Goal: Check status: Check status

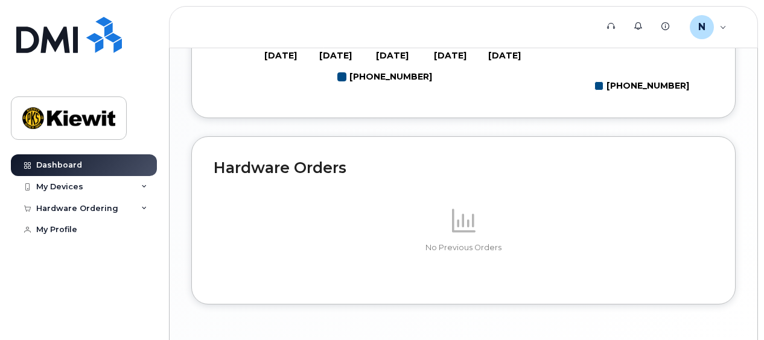
scroll to position [788, 0]
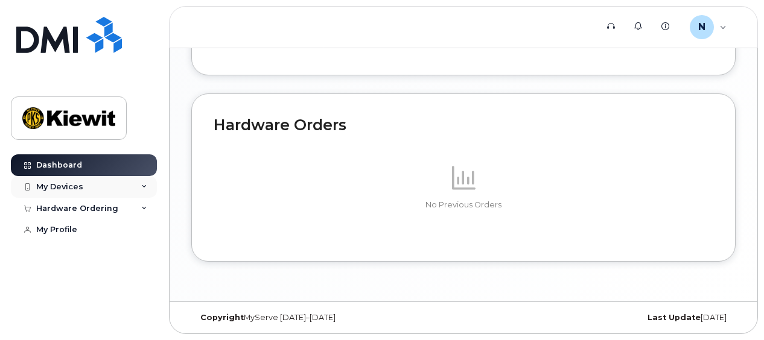
click at [55, 182] on div "My Devices" at bounding box center [59, 187] width 47 height 10
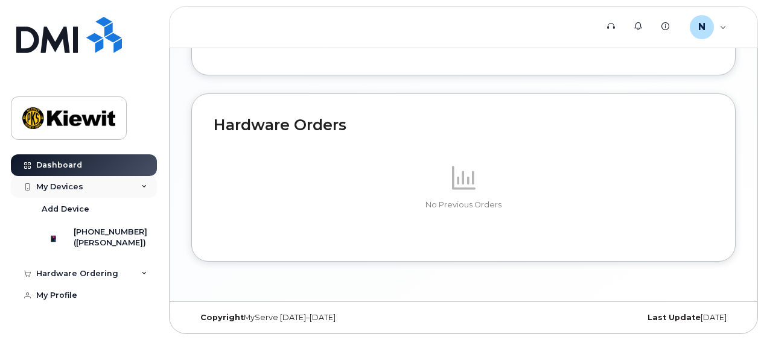
click at [59, 182] on div "My Devices" at bounding box center [59, 187] width 47 height 10
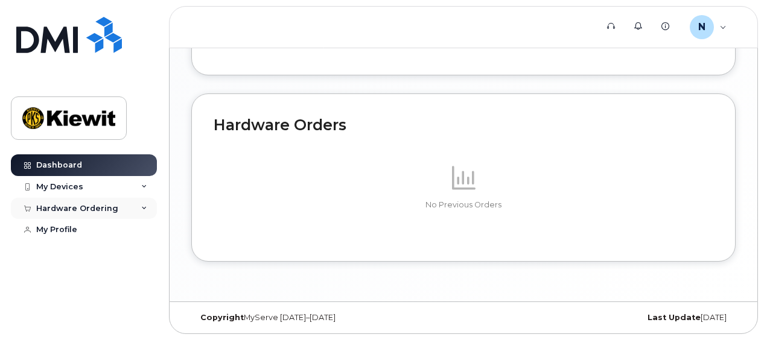
click at [105, 207] on div "Hardware Ordering" at bounding box center [77, 209] width 82 height 10
click at [715, 27] on div "N Nicholas.Vassar Employee" at bounding box center [708, 27] width 54 height 24
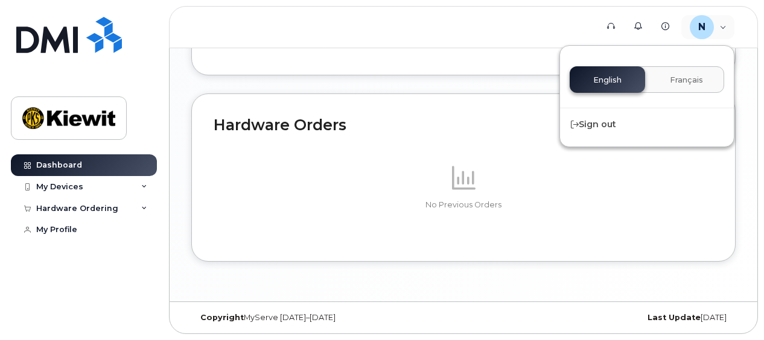
click at [638, 252] on div "Hardware Orders No Previous Orders" at bounding box center [463, 178] width 544 height 169
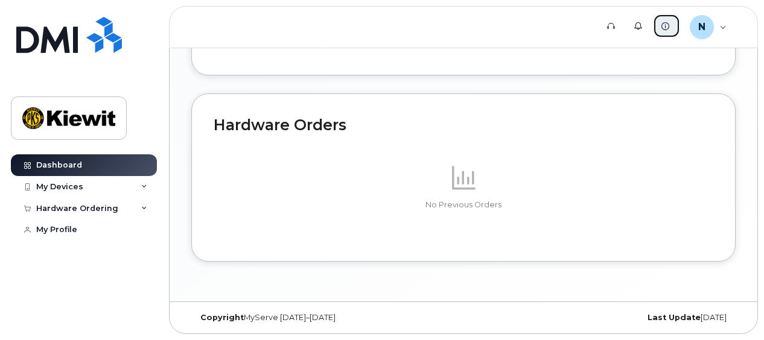
click at [667, 30] on link "Knowledge Base" at bounding box center [666, 26] width 27 height 24
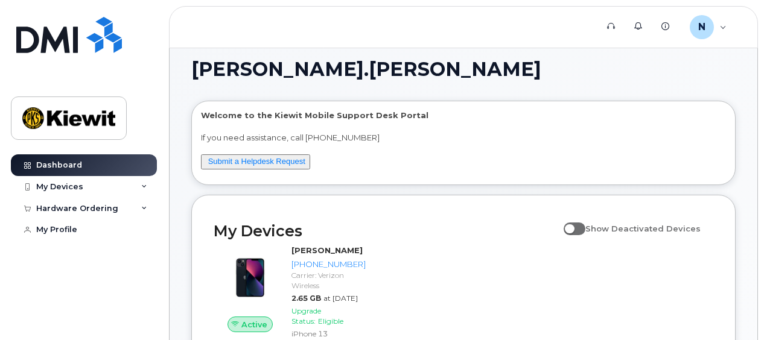
scroll to position [0, 0]
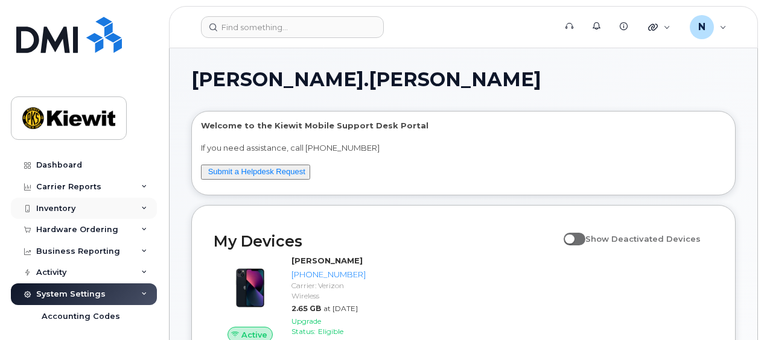
click at [144, 209] on div "Inventory" at bounding box center [84, 209] width 146 height 22
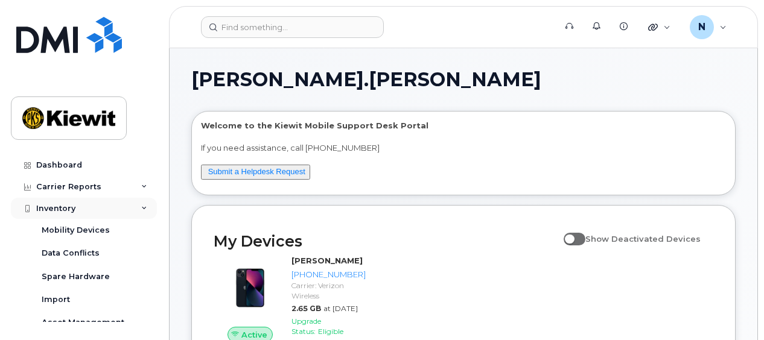
click at [144, 209] on div "Inventory" at bounding box center [84, 209] width 146 height 22
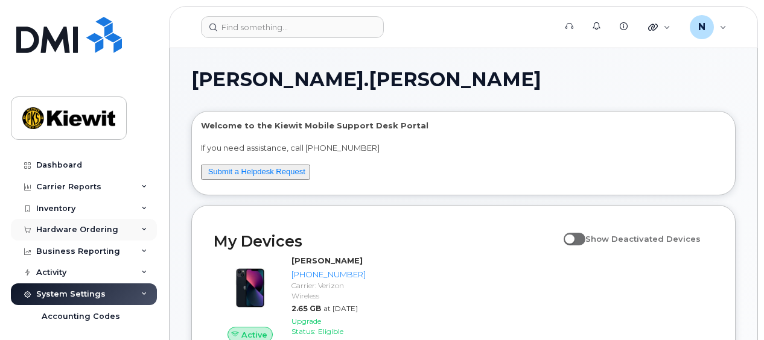
click at [142, 228] on icon at bounding box center [144, 230] width 6 height 6
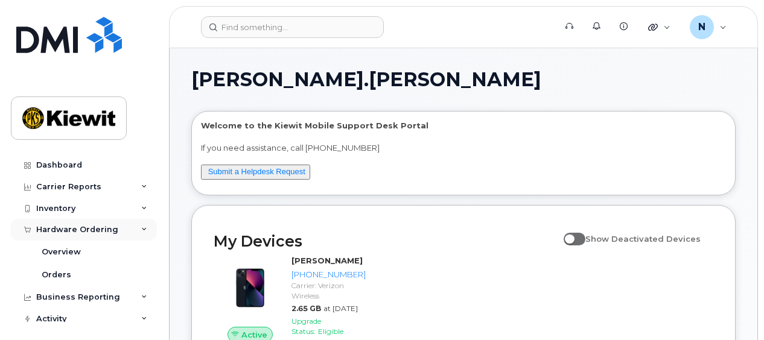
click at [142, 228] on icon at bounding box center [144, 230] width 6 height 6
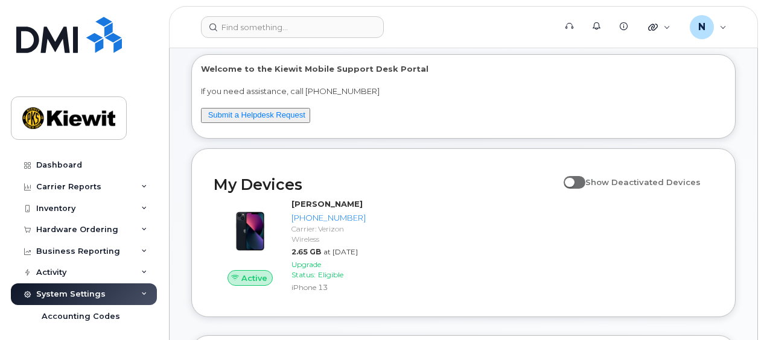
scroll to position [60, 0]
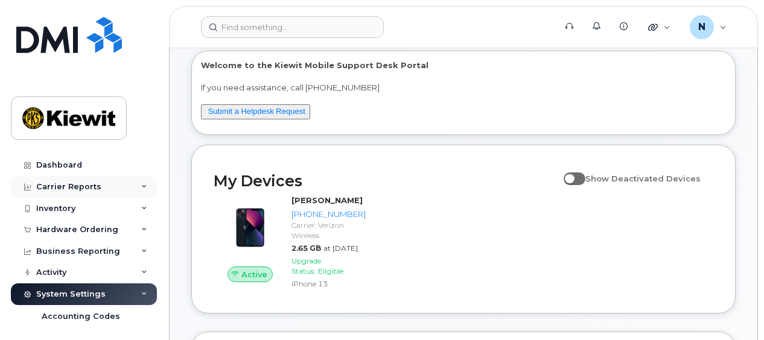
click at [141, 186] on icon at bounding box center [144, 187] width 6 height 6
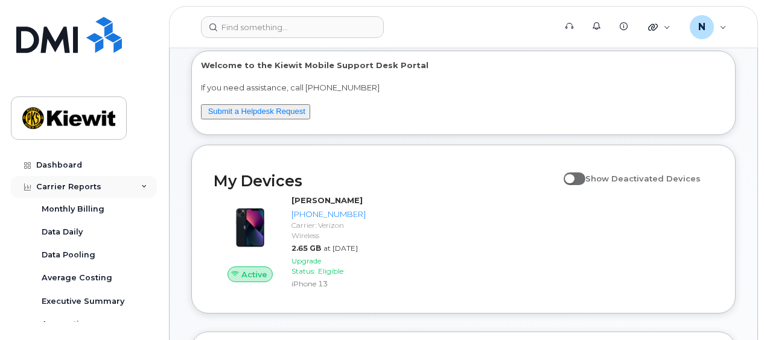
click at [141, 186] on icon at bounding box center [144, 187] width 6 height 6
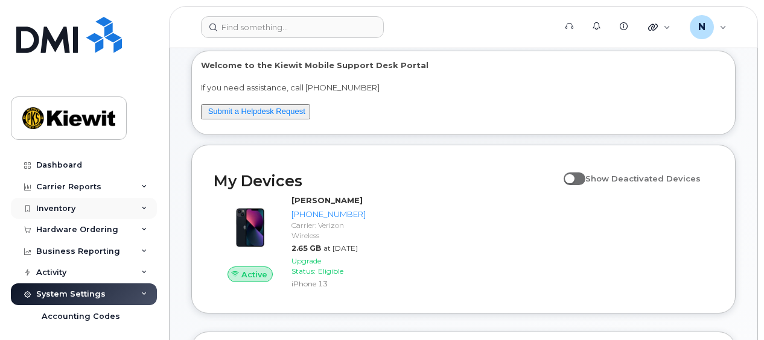
click at [142, 209] on icon at bounding box center [144, 209] width 6 height 6
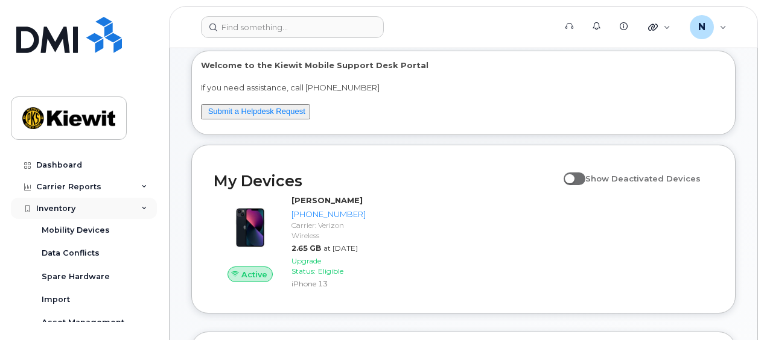
click at [142, 209] on icon at bounding box center [144, 209] width 6 height 6
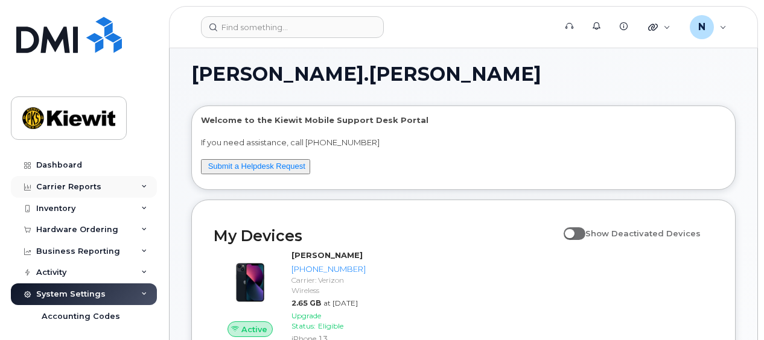
scroll to position [0, 0]
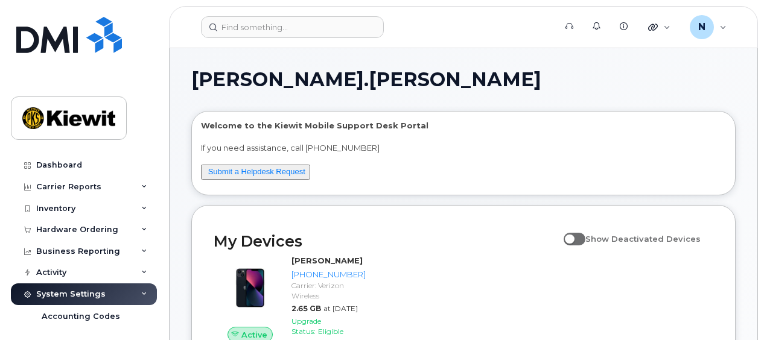
drag, startPoint x: 749, startPoint y: 0, endPoint x: 507, endPoint y: 90, distance: 257.7
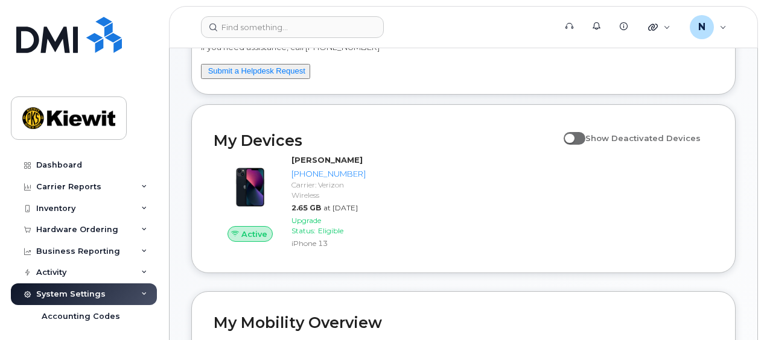
scroll to position [121, 0]
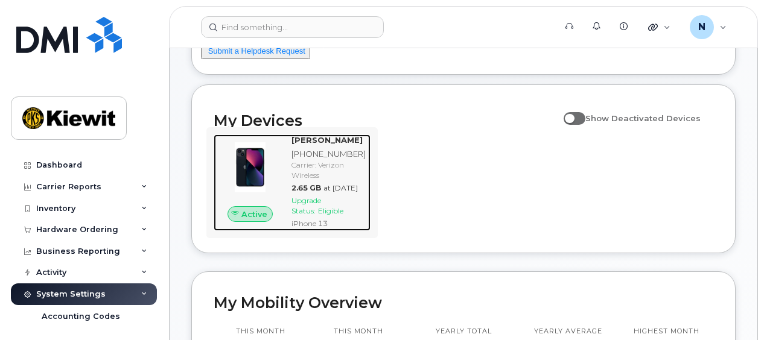
click at [311, 215] on span "Upgrade Status:" at bounding box center [306, 205] width 30 height 19
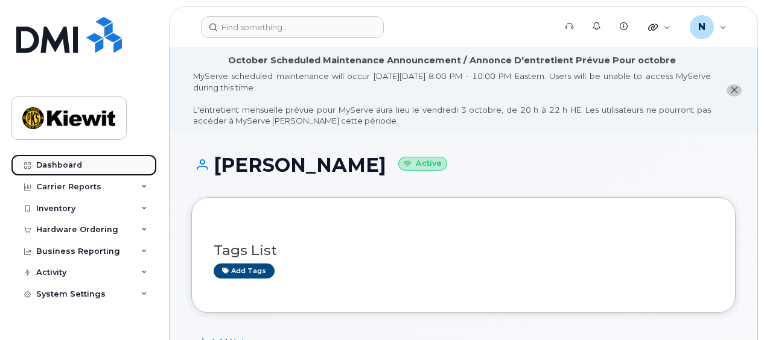
click at [67, 160] on div "Dashboard" at bounding box center [59, 165] width 46 height 10
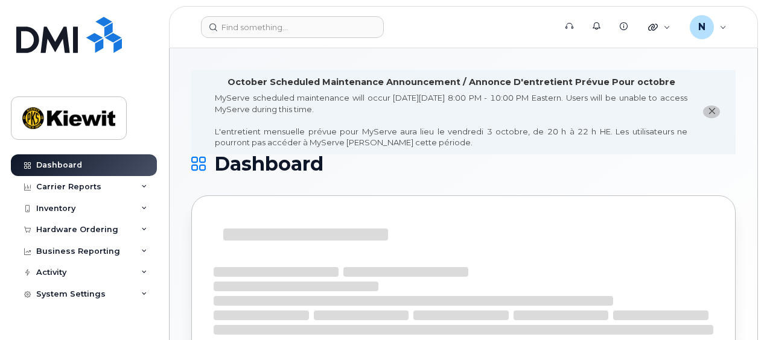
click at [709, 109] on icon "close notification" at bounding box center [712, 111] width 8 height 8
